Goal: Communication & Community: Connect with others

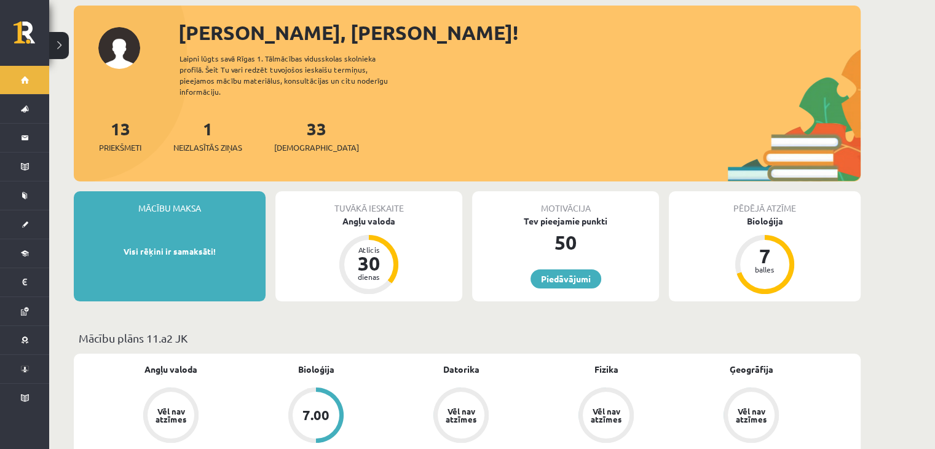
scroll to position [66, 0]
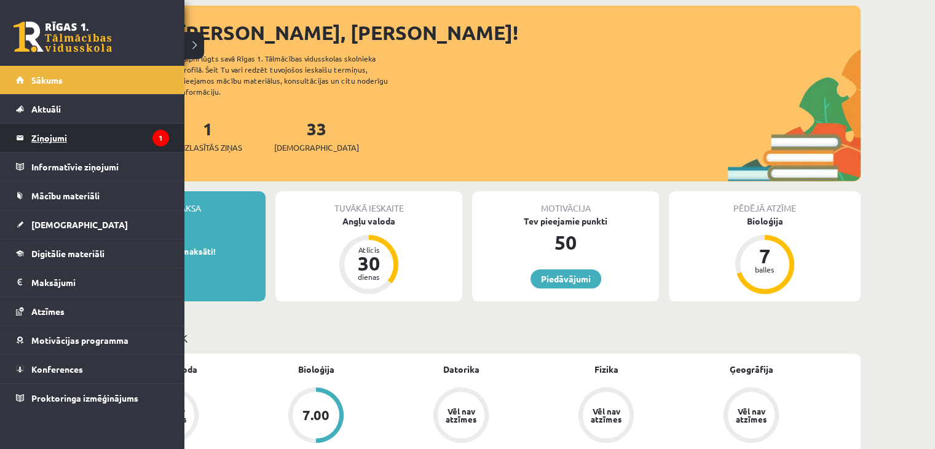
click at [54, 133] on legend "Ziņojumi 1" at bounding box center [100, 138] width 138 height 28
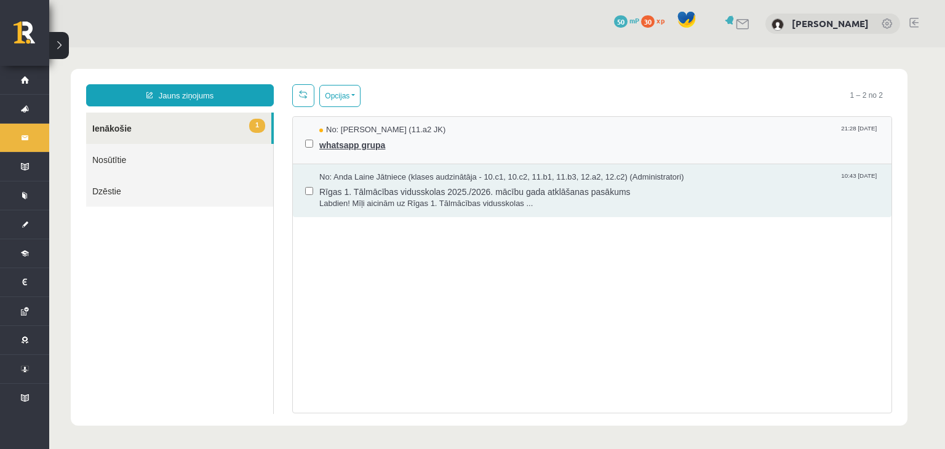
click at [351, 143] on span "whatsapp grupa" at bounding box center [599, 143] width 560 height 15
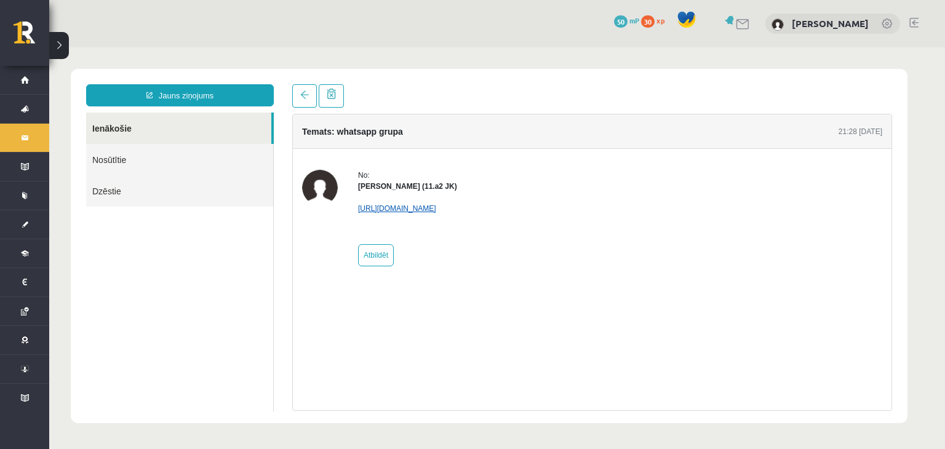
click at [424, 207] on link "[URL][DOMAIN_NAME]" at bounding box center [397, 208] width 78 height 9
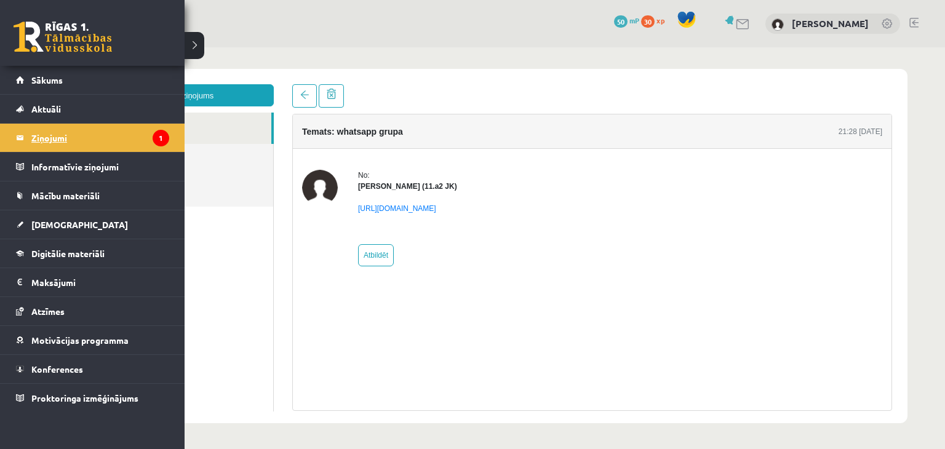
click at [30, 135] on link "Ziņojumi 1" at bounding box center [92, 138] width 153 height 28
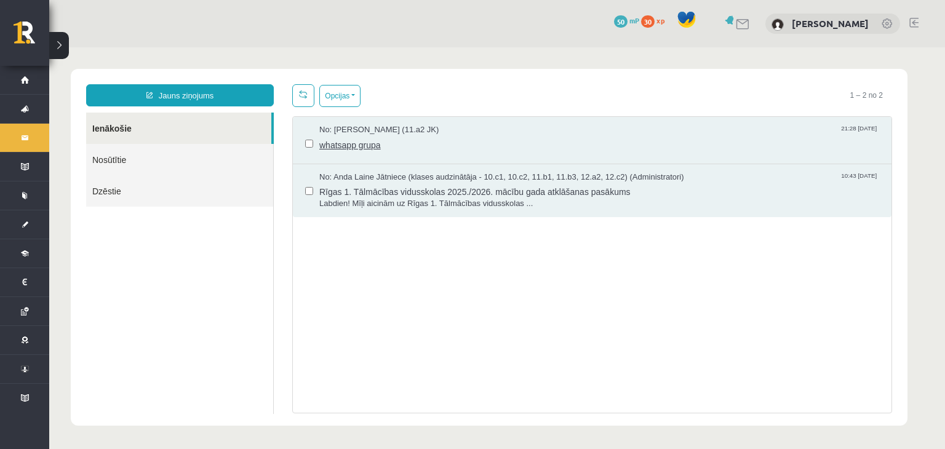
click at [335, 146] on span "whatsapp grupa" at bounding box center [599, 143] width 560 height 15
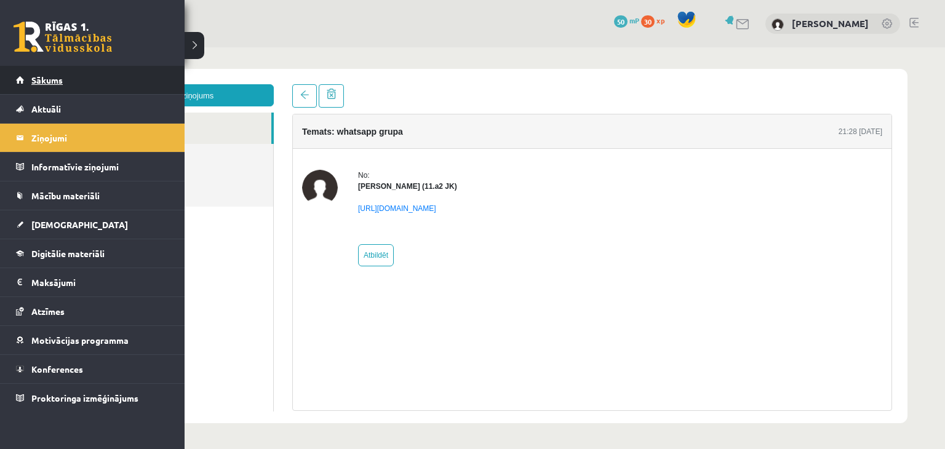
click at [42, 73] on link "Sākums" at bounding box center [92, 80] width 153 height 28
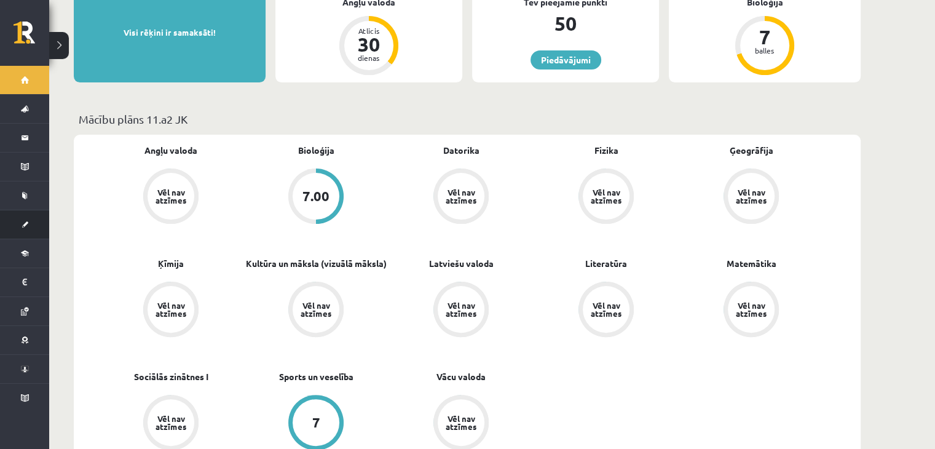
scroll to position [280, 0]
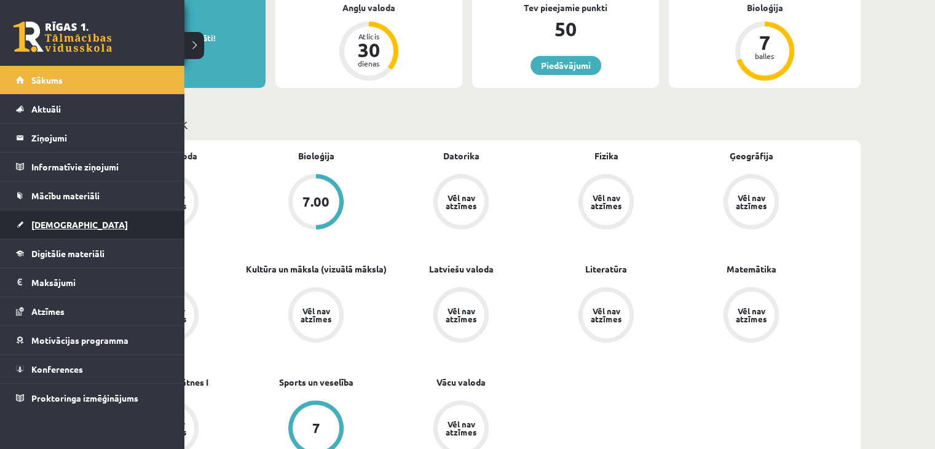
click at [42, 222] on span "[DEMOGRAPHIC_DATA]" at bounding box center [79, 224] width 97 height 11
